Goal: Information Seeking & Learning: Learn about a topic

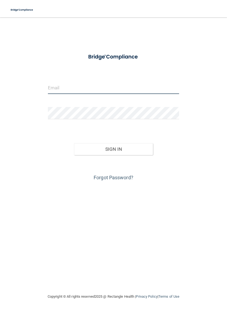
click at [135, 89] on input "email" at bounding box center [113, 88] width 131 height 12
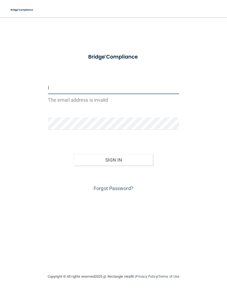
type input "[PERSON_NAME][EMAIL_ADDRESS][PERSON_NAME][DOMAIN_NAME]"
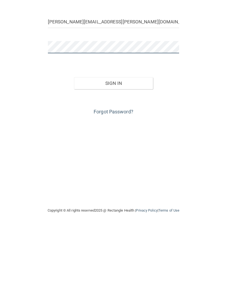
click at [113, 143] on button "Sign In" at bounding box center [113, 149] width 79 height 12
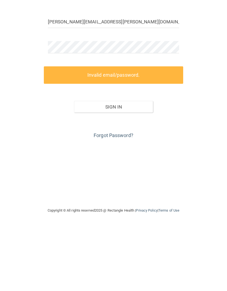
click at [127, 198] on link "Forgot Password?" at bounding box center [113, 201] width 40 height 6
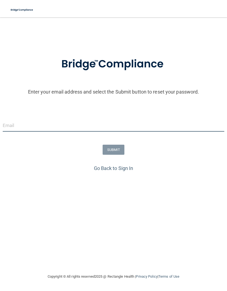
click at [149, 119] on input "email" at bounding box center [113, 125] width 221 height 12
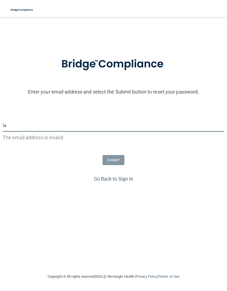
type input "[PERSON_NAME][EMAIL_ADDRESS][PERSON_NAME][DOMAIN_NAME]"
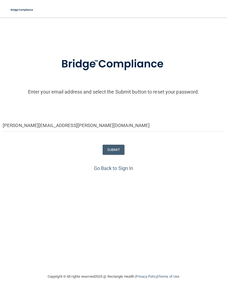
click at [120, 145] on button "SUBMIT" at bounding box center [113, 150] width 22 height 10
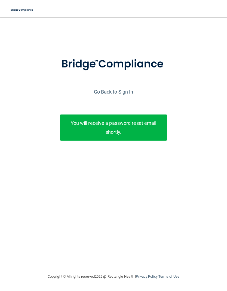
click at [192, 195] on div "Enter your email address and select the Submit button to reset your password. l…" at bounding box center [113, 145] width 205 height 245
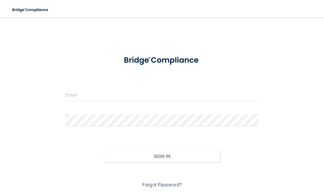
click at [173, 93] on input "email" at bounding box center [162, 95] width 194 height 12
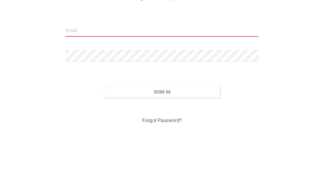
click at [162, 150] on button "Sign In" at bounding box center [162, 156] width 116 height 12
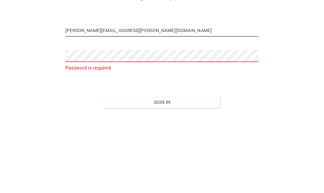
type input "[PERSON_NAME][EMAIL_ADDRESS][PERSON_NAME][DOMAIN_NAME]"
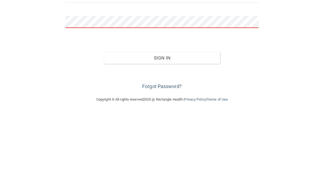
scroll to position [17, 0]
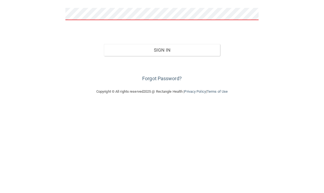
click at [184, 134] on button "Sign In" at bounding box center [162, 140] width 116 height 12
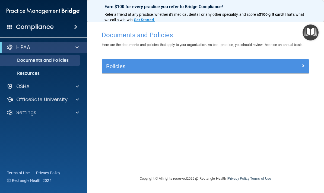
click at [26, 74] on p "Resources" at bounding box center [41, 73] width 74 height 5
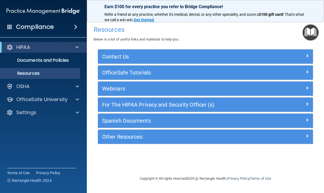
click at [226, 73] on span at bounding box center [307, 71] width 3 height 7
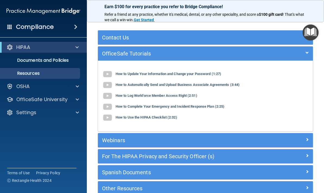
scroll to position [21, 0]
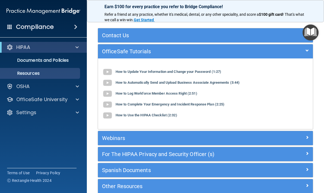
click at [226, 132] on div "Webinars" at bounding box center [205, 138] width 215 height 14
click at [226, 136] on span at bounding box center [307, 137] width 3 height 7
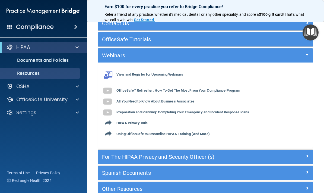
scroll to position [33, 0]
click at [69, 102] on div "OfficeSafe University" at bounding box center [35, 99] width 67 height 7
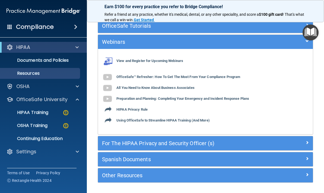
scroll to position [47, 0]
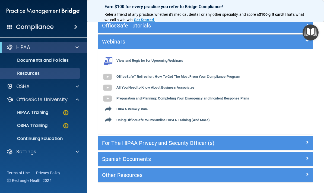
click at [36, 138] on p "Continuing Education" at bounding box center [41, 138] width 74 height 5
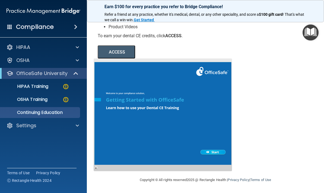
scroll to position [83, 0]
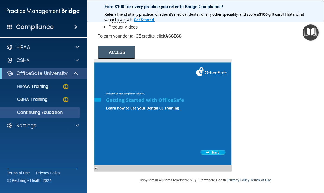
click at [220, 150] on div at bounding box center [163, 115] width 139 height 113
click at [19, 45] on p "HIPAA" at bounding box center [23, 47] width 14 height 7
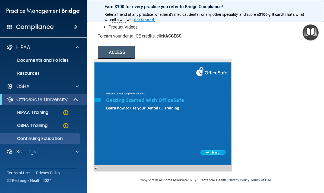
click at [30, 86] on div "OSHA" at bounding box center [35, 86] width 67 height 7
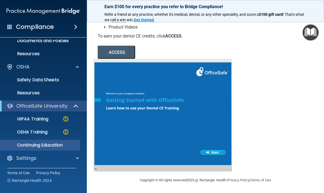
scroll to position [20, 0]
click at [38, 119] on p "HIPAA Training" at bounding box center [26, 118] width 45 height 5
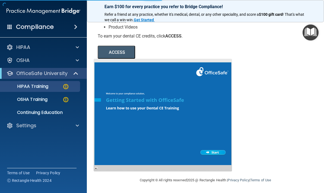
click at [35, 100] on p "OSHA Training" at bounding box center [26, 99] width 44 height 5
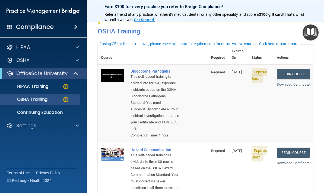
scroll to position [21, 0]
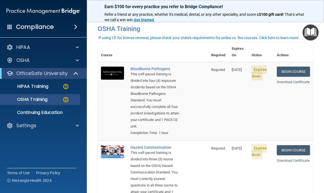
click at [226, 67] on link "Begin Course" at bounding box center [293, 72] width 33 height 10
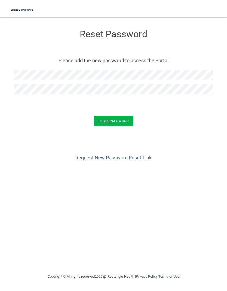
click at [121, 120] on button "Reset Password" at bounding box center [113, 121] width 39 height 10
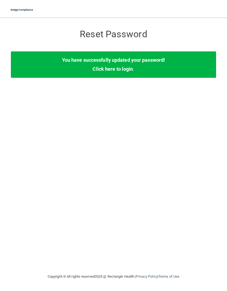
click at [123, 68] on link "Click here to login" at bounding box center [112, 69] width 40 height 6
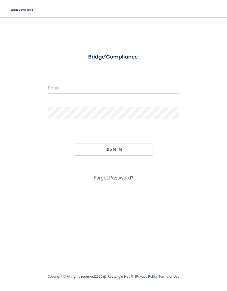
click at [134, 85] on input "email" at bounding box center [113, 88] width 131 height 12
click at [134, 82] on input "email" at bounding box center [113, 88] width 131 height 12
type input "[PERSON_NAME][EMAIL_ADDRESS][PERSON_NAME][DOMAIN_NAME]"
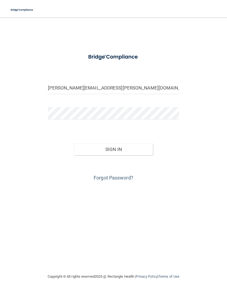
click at [131, 152] on button "Sign In" at bounding box center [113, 149] width 79 height 12
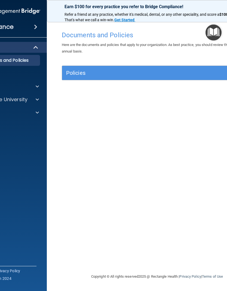
click at [219, 118] on div "Documents and Policies Here are the documents and policies that apply to your o…" at bounding box center [157, 150] width 198 height 245
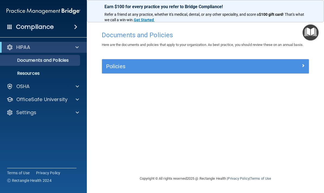
click at [77, 48] on span at bounding box center [77, 47] width 3 height 7
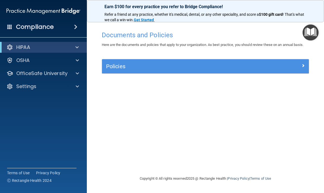
click at [81, 48] on div at bounding box center [76, 47] width 13 height 7
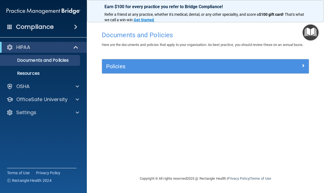
click at [226, 64] on h5 "Policies" at bounding box center [179, 66] width 147 height 6
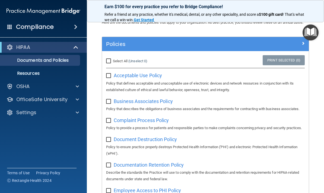
scroll to position [23, 0]
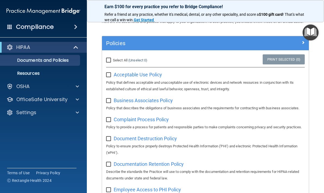
click at [110, 76] on input "checkbox" at bounding box center [109, 75] width 6 height 4
checkbox input "true"
click at [108, 101] on input "checkbox" at bounding box center [109, 101] width 6 height 4
checkbox input "true"
click at [110, 119] on input "checkbox" at bounding box center [109, 120] width 6 height 4
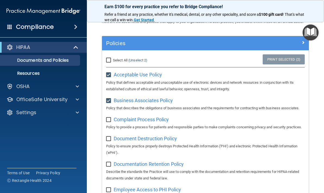
checkbox input "true"
click at [110, 141] on input "checkbox" at bounding box center [109, 139] width 6 height 4
checkbox input "true"
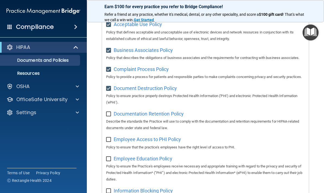
scroll to position [76, 0]
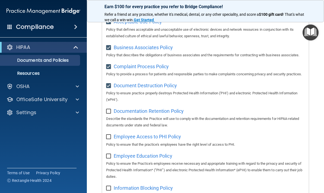
click at [111, 114] on input "checkbox" at bounding box center [109, 111] width 6 height 4
checkbox input "true"
click at [111, 139] on input "checkbox" at bounding box center [109, 137] width 6 height 4
checkbox input "true"
click at [111, 158] on input "checkbox" at bounding box center [109, 156] width 6 height 4
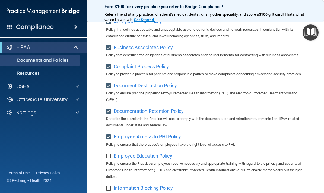
checkbox input "true"
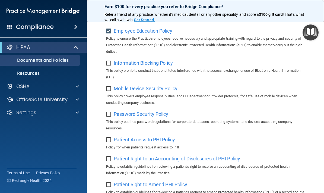
scroll to position [225, 0]
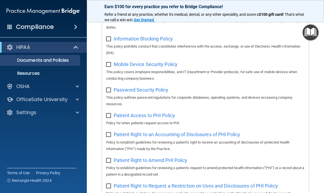
click at [108, 67] on input "checkbox" at bounding box center [109, 64] width 6 height 4
checkbox input "true"
click at [115, 42] on span "Information Blocking Policy" at bounding box center [143, 39] width 59 height 6
click at [109, 41] on input "checkbox" at bounding box center [109, 39] width 6 height 4
checkbox input "true"
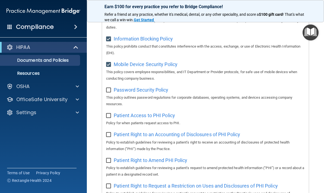
click at [105, 89] on div "Select All (Unselect 9) Unselect All Print Selected (9) Acceptable Use Policy P…" at bounding box center [205, 119] width 207 height 542
click at [108, 117] on input "checkbox" at bounding box center [109, 116] width 6 height 4
checkbox input "true"
click at [111, 91] on input "checkbox" at bounding box center [109, 90] width 6 height 4
checkbox input "true"
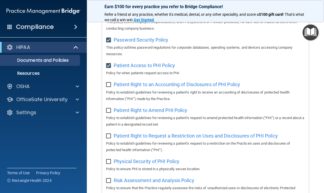
scroll to position [287, 0]
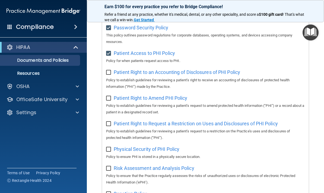
click at [110, 82] on p "Policy to establish guidelines for reviewing a patient’s right to receive an ac…" at bounding box center [205, 83] width 199 height 13
click at [108, 101] on input "checkbox" at bounding box center [109, 98] width 6 height 4
checkbox input "true"
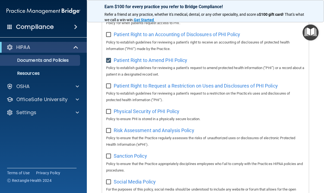
click at [108, 37] on input "checkbox" at bounding box center [109, 35] width 6 height 4
checkbox input "true"
click at [110, 112] on input "checkbox" at bounding box center [109, 111] width 6 height 4
checkbox input "true"
click at [109, 86] on input "checkbox" at bounding box center [109, 86] width 6 height 4
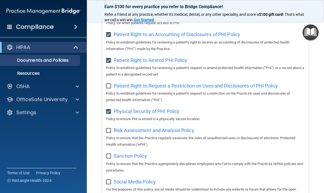
checkbox input "true"
click at [109, 132] on input "checkbox" at bounding box center [109, 131] width 6 height 4
checkbox input "true"
click at [115, 158] on span "Sanction Policy" at bounding box center [130, 156] width 33 height 6
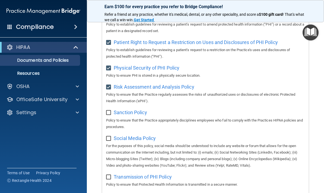
scroll to position [370, 0]
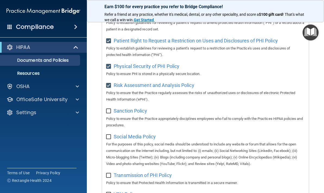
click at [109, 113] on input "checkbox" at bounding box center [109, 111] width 6 height 4
checkbox input "true"
click at [106, 138] on input "checkbox" at bounding box center [109, 137] width 6 height 4
checkbox input "true"
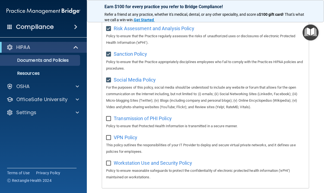
scroll to position [431, 0]
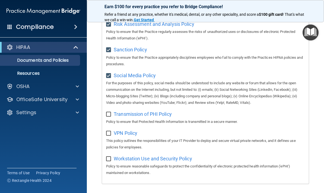
click at [110, 113] on input "checkbox" at bounding box center [109, 114] width 6 height 4
checkbox input "true"
click at [108, 134] on input "checkbox" at bounding box center [109, 133] width 6 height 4
checkbox input "true"
click at [110, 159] on input "checkbox" at bounding box center [109, 159] width 6 height 4
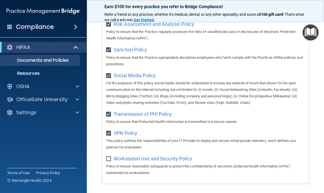
checkbox input "true"
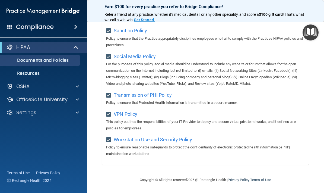
scroll to position [450, 0]
click at [77, 29] on span at bounding box center [75, 27] width 3 height 7
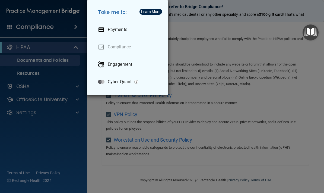
click at [73, 137] on div "Take me to: Payments Compliance Engagement Cyber Quant" at bounding box center [162, 96] width 324 height 193
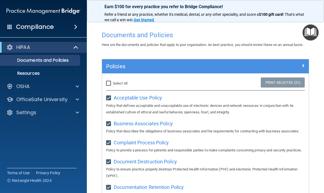
scroll to position [0, 0]
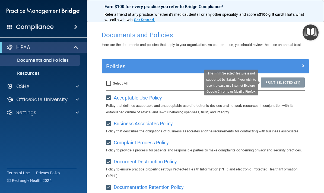
click at [226, 80] on link "Print Selected (21)" at bounding box center [283, 82] width 44 height 10
click at [109, 81] on input "Select All (Unselect 21) Unselect All" at bounding box center [109, 83] width 6 height 4
checkbox input "true"
click at [226, 81] on link "Print Selected (21)" at bounding box center [283, 82] width 44 height 10
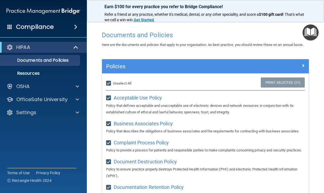
click at [226, 67] on div at bounding box center [284, 65] width 52 height 7
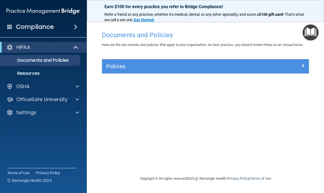
click at [40, 74] on p "Resources" at bounding box center [41, 73] width 74 height 5
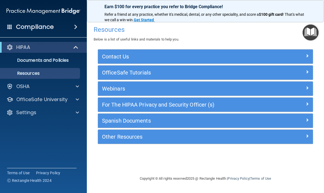
click at [80, 87] on div at bounding box center [77, 86] width 14 height 7
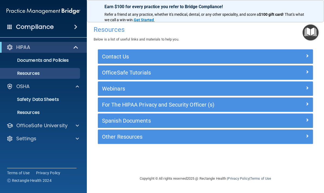
click at [56, 101] on p "Safety Data Sheets" at bounding box center [41, 99] width 74 height 5
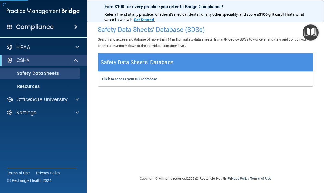
click at [186, 60] on div "Safety Data Sheets' Database" at bounding box center [205, 62] width 215 height 19
click at [212, 106] on div "Safety Data Sheets' Database (SDSs) Search and access a database of more than 1…" at bounding box center [206, 96] width 216 height 147
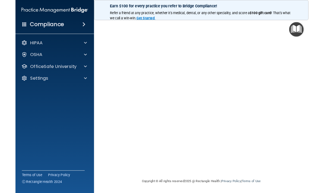
scroll to position [19, 0]
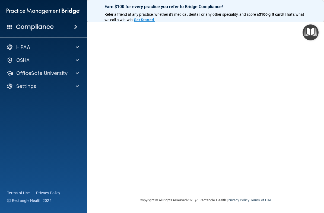
click at [150, 20] on strong "Get Started" at bounding box center [144, 20] width 20 height 4
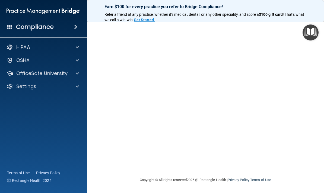
scroll to position [39, 0]
click at [79, 45] on span at bounding box center [77, 47] width 3 height 7
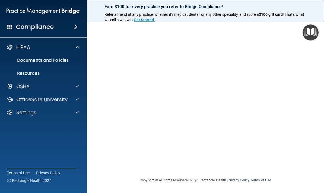
click at [80, 87] on div at bounding box center [77, 86] width 14 height 7
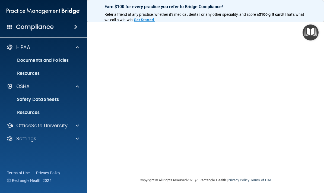
click at [81, 126] on div at bounding box center [77, 125] width 14 height 7
click at [47, 149] on p "OSHA Training" at bounding box center [26, 151] width 44 height 5
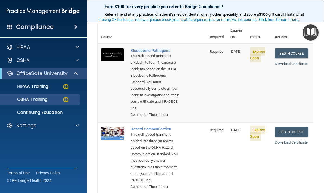
click at [247, 70] on td "[DATE]" at bounding box center [237, 83] width 20 height 79
click at [117, 50] on img at bounding box center [112, 54] width 23 height 13
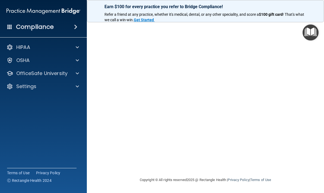
scroll to position [39, 0]
click at [323, 57] on main "Bloodborne Pathogens Training This course doesn’t expire until [DATE]. Are you …" at bounding box center [205, 105] width 237 height 176
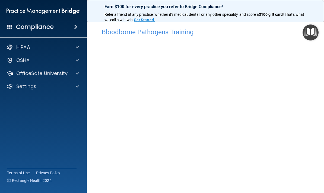
scroll to position [1, 0]
click at [81, 62] on div at bounding box center [77, 60] width 14 height 7
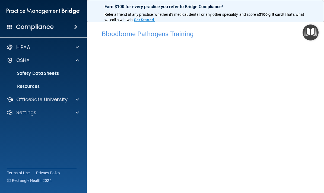
click at [80, 101] on div at bounding box center [77, 99] width 14 height 7
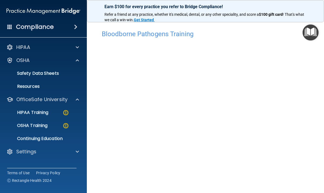
click at [81, 50] on div at bounding box center [77, 47] width 14 height 7
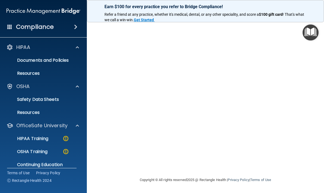
scroll to position [39, 0]
click at [13, 24] on div "Compliance" at bounding box center [43, 27] width 87 height 12
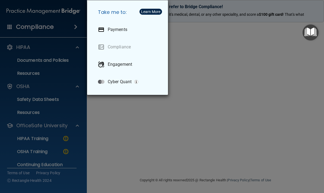
click at [151, 121] on div "Take me to: Payments Compliance Engagement Cyber Quant" at bounding box center [162, 96] width 324 height 193
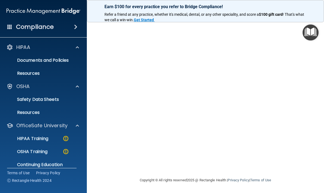
click at [315, 32] on img "Open Resource Center" at bounding box center [311, 32] width 16 height 16
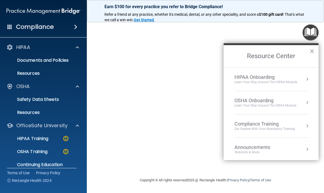
click at [66, 137] on img at bounding box center [65, 138] width 7 height 7
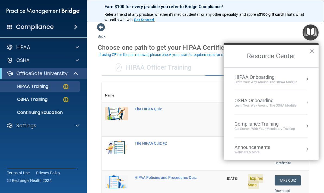
click at [105, 30] on span at bounding box center [101, 27] width 8 height 8
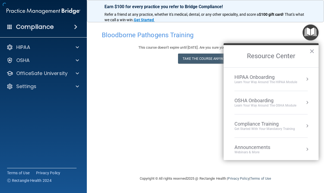
click at [80, 61] on div at bounding box center [77, 60] width 14 height 7
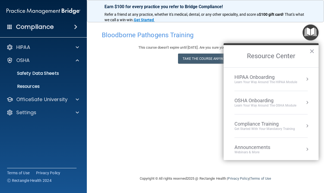
click at [80, 71] on link "Safety Data Sheets" at bounding box center [38, 73] width 86 height 11
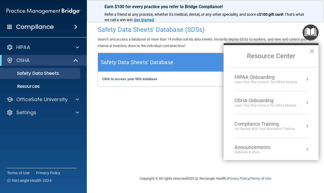
click at [70, 86] on p "Resources" at bounding box center [41, 86] width 74 height 5
click at [79, 48] on div at bounding box center [77, 47] width 14 height 7
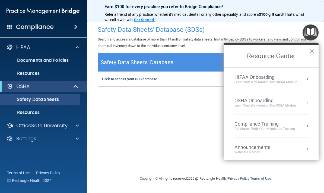
click at [79, 98] on link "Safety Data Sheets" at bounding box center [38, 99] width 86 height 11
click at [193, 138] on div "Safety Data Sheets' Database (SDSs) Search and access a database of more than 1…" at bounding box center [206, 96] width 216 height 147
click at [314, 53] on button "×" at bounding box center [312, 51] width 5 height 9
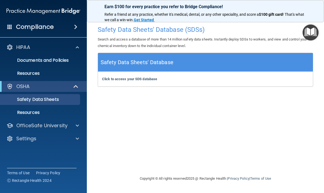
click at [55, 114] on p "Resources" at bounding box center [41, 112] width 74 height 5
